Goal: Task Accomplishment & Management: Manage account settings

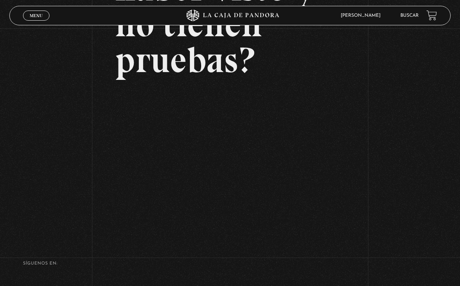
scroll to position [163, 0]
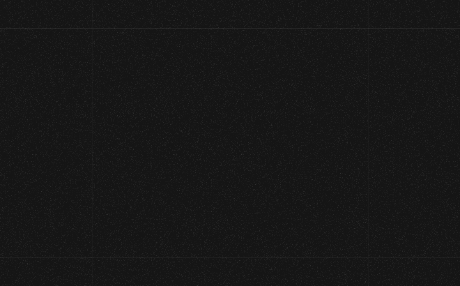
click at [284, 219] on h2 "Este contenido es protegido" at bounding box center [230, 215] width 460 height 39
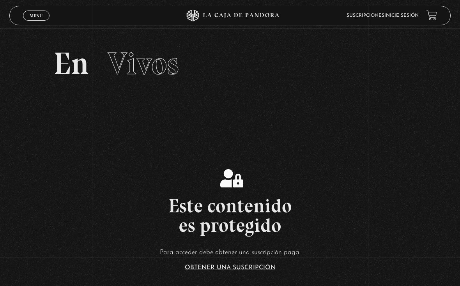
click at [41, 14] on span "Menu" at bounding box center [36, 15] width 13 height 5
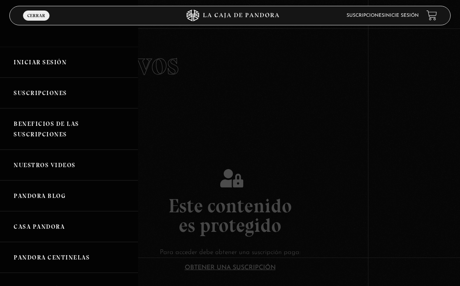
click at [30, 66] on link "Iniciar Sesión" at bounding box center [69, 62] width 138 height 31
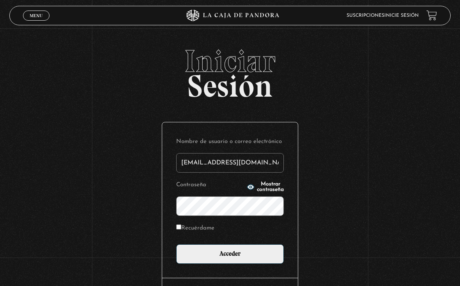
type input "[EMAIL_ADDRESS][DOMAIN_NAME]"
click at [230, 256] on input "Acceder" at bounding box center [230, 253] width 108 height 19
click at [250, 251] on input "Acceder" at bounding box center [230, 253] width 108 height 19
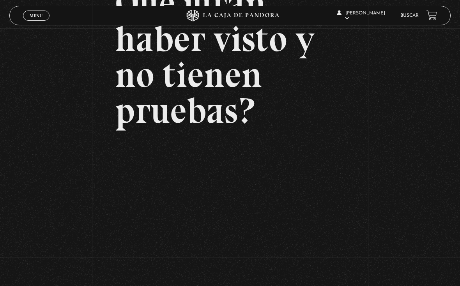
scroll to position [112, 0]
